Goal: Contribute content

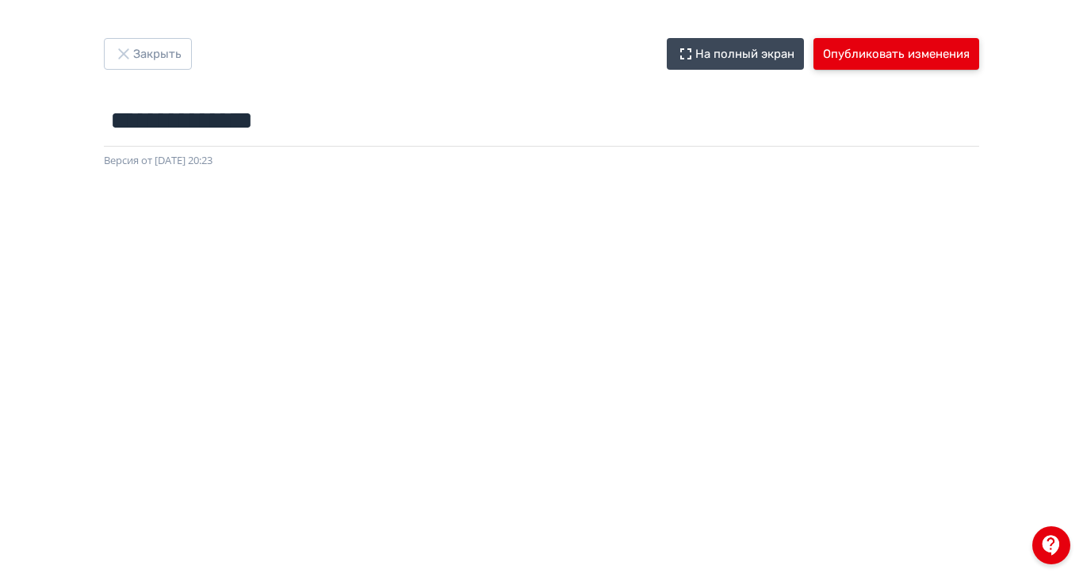
click at [921, 58] on button "Опубликовать изменения" at bounding box center [897, 54] width 166 height 32
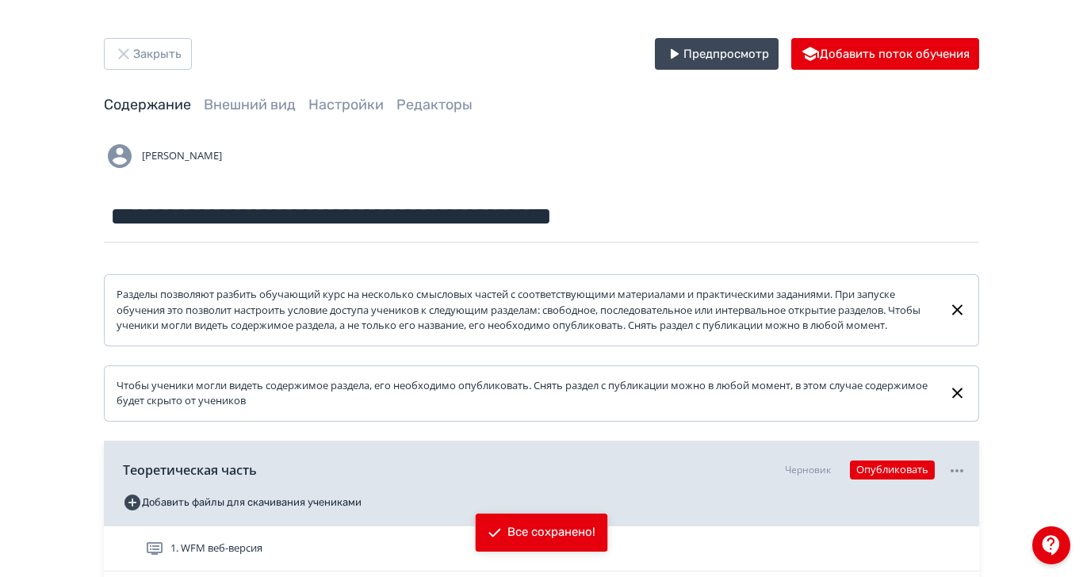
scroll to position [176, 0]
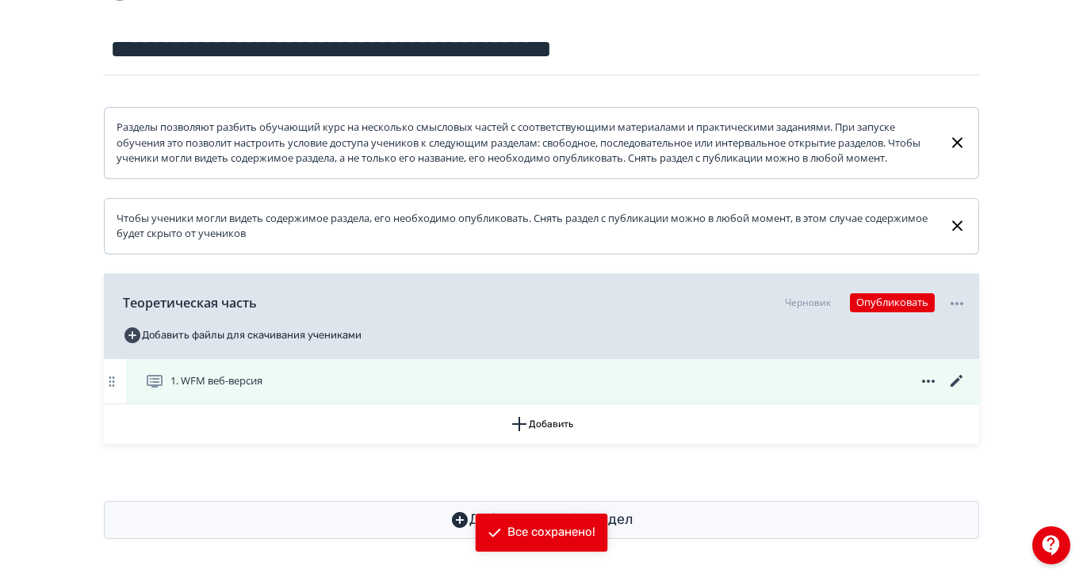
click at [269, 391] on span "1. WFM веб-версия" at bounding box center [207, 381] width 124 height 19
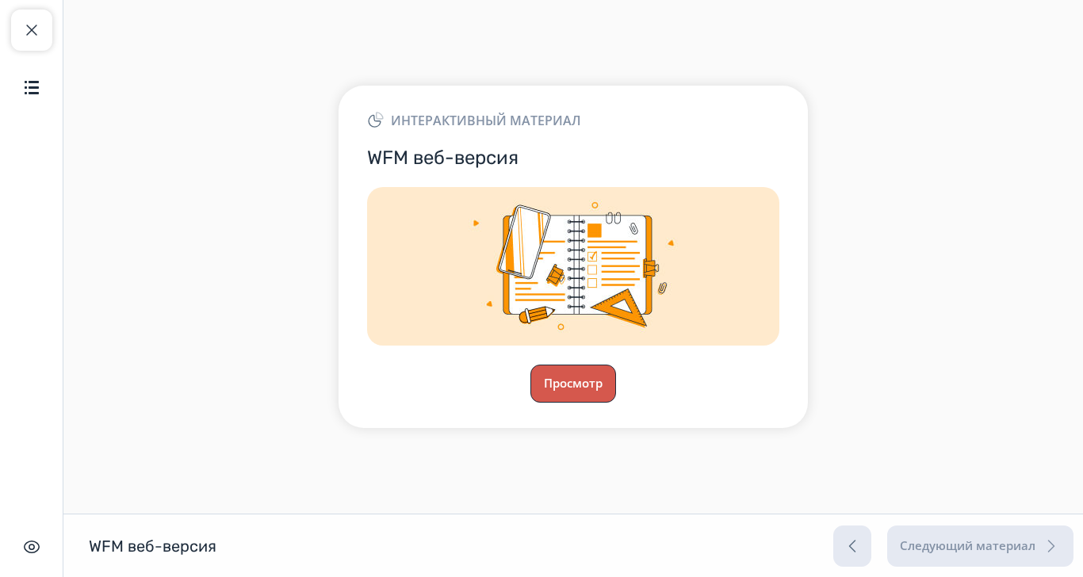
click at [611, 378] on button "Просмотр" at bounding box center [574, 384] width 86 height 38
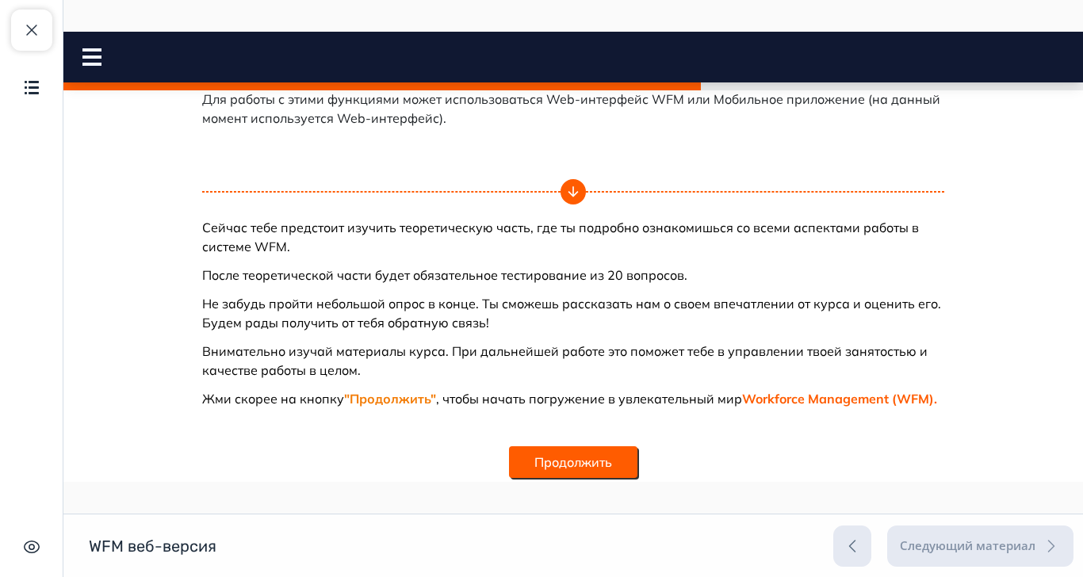
scroll to position [1045, 0]
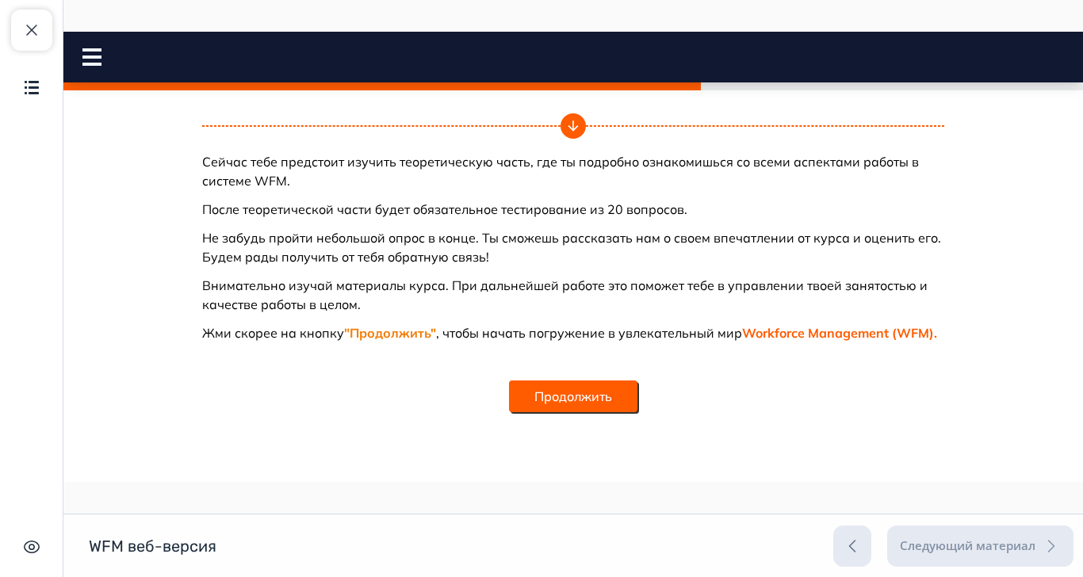
drag, startPoint x: 652, startPoint y: 393, endPoint x: 660, endPoint y: 394, distance: 8.0
click at [638, 394] on button "Продолжить" at bounding box center [573, 397] width 128 height 32
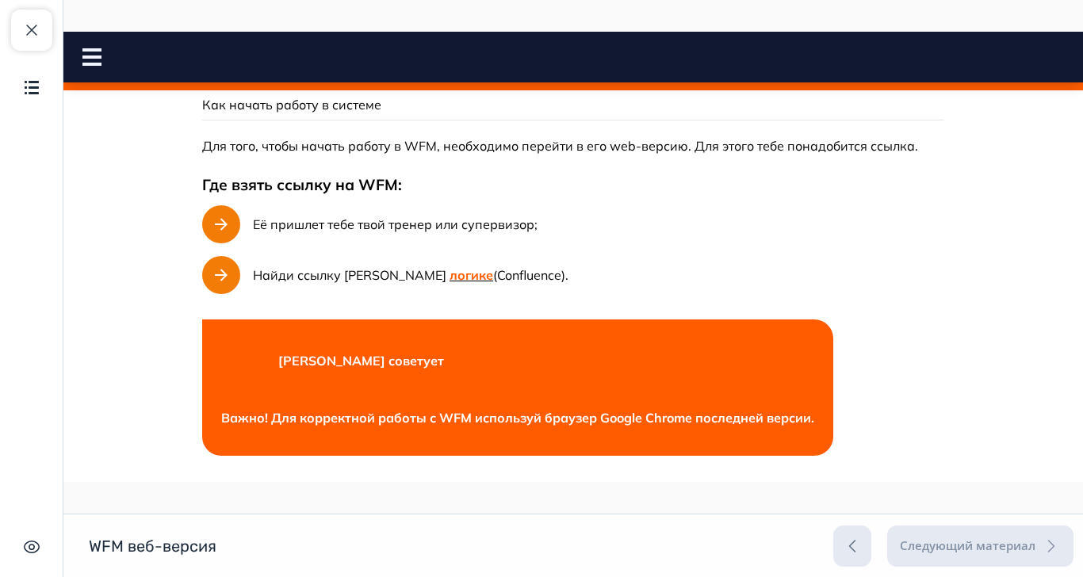
scroll to position [88, 0]
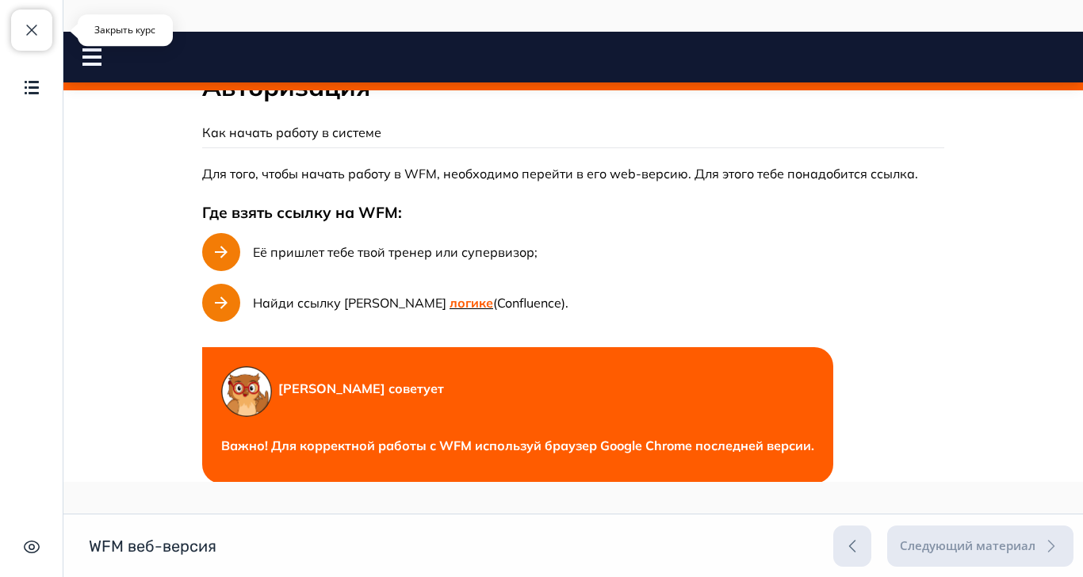
click at [25, 36] on span "button" at bounding box center [31, 30] width 19 height 19
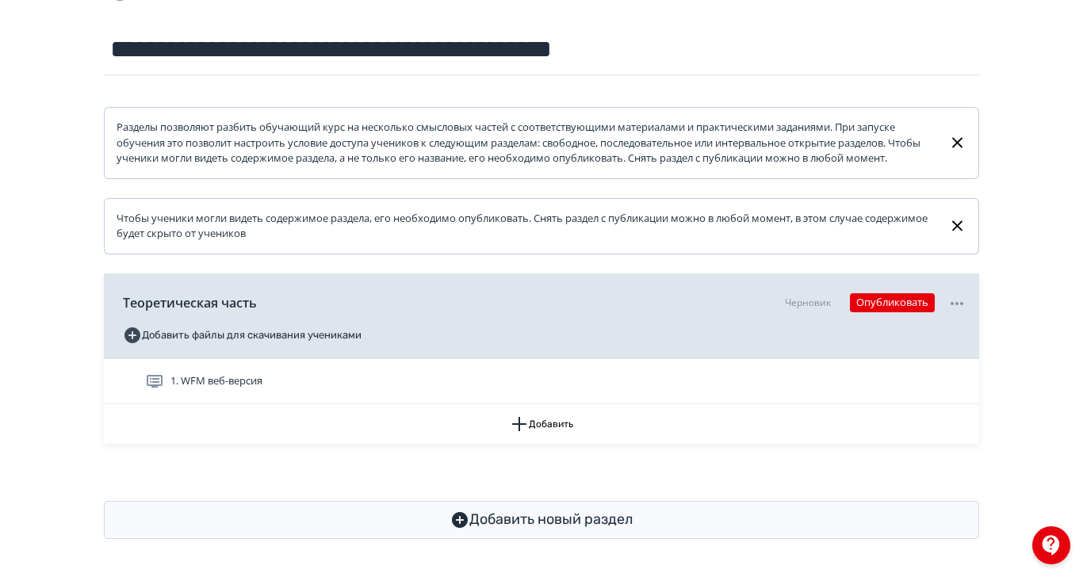
scroll to position [195, 0]
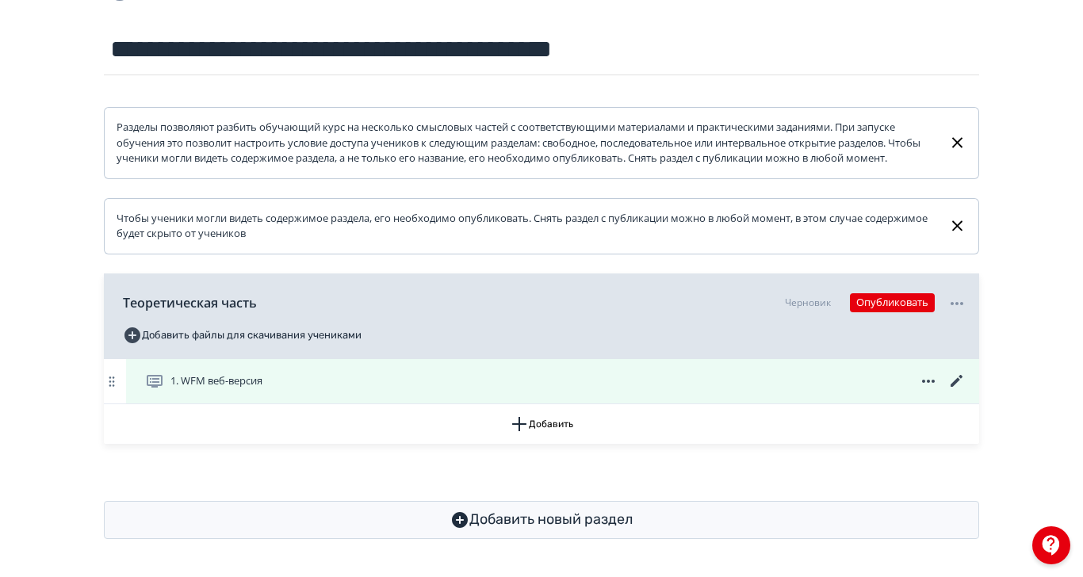
click at [967, 372] on icon at bounding box center [957, 381] width 19 height 19
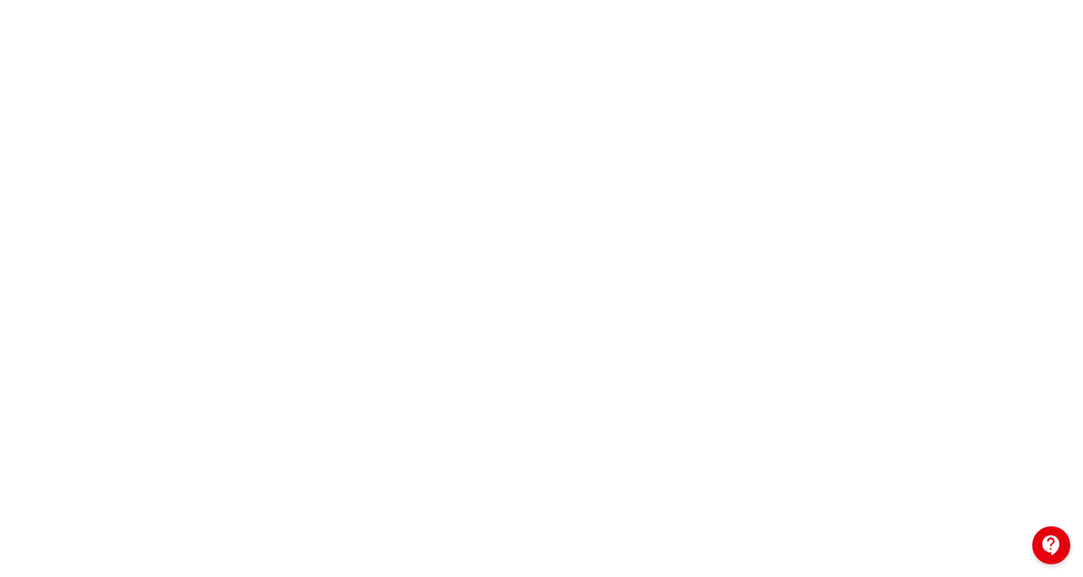
scroll to position [264, 0]
